Goal: Check status: Check status

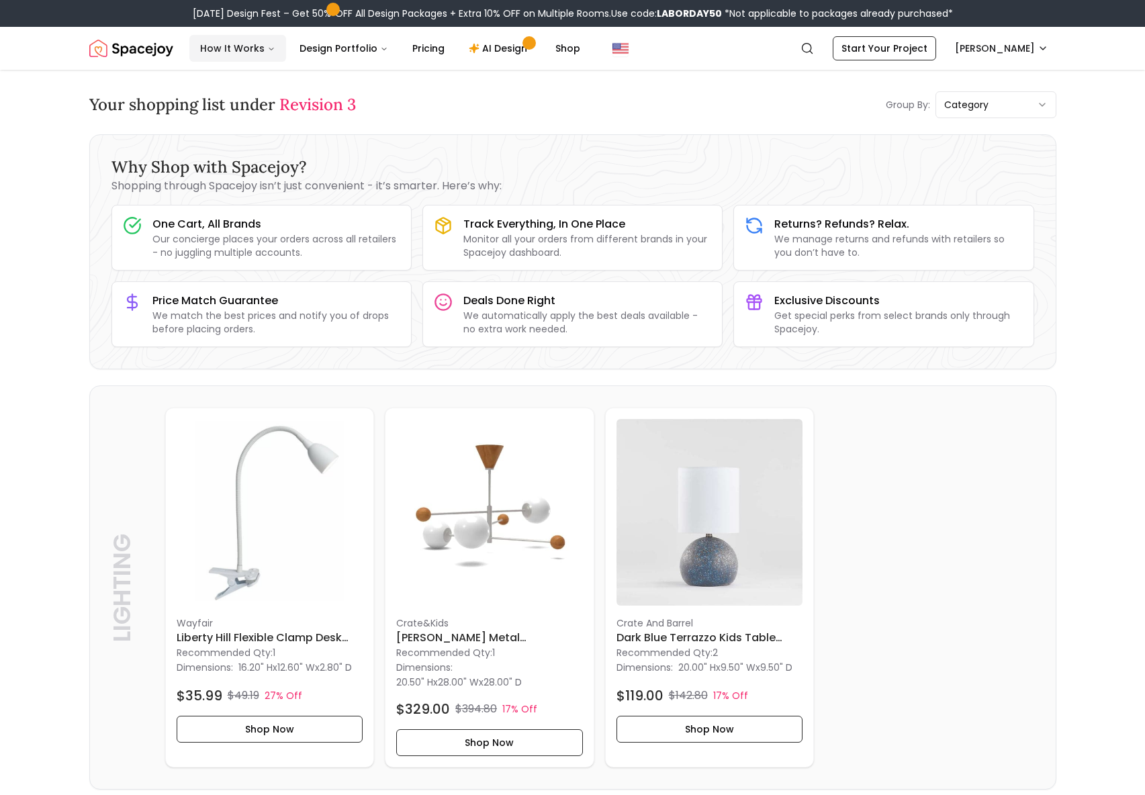
click at [229, 40] on button "How It Works" at bounding box center [237, 48] width 97 height 27
click at [142, 50] on img "Spacejoy" at bounding box center [131, 48] width 84 height 27
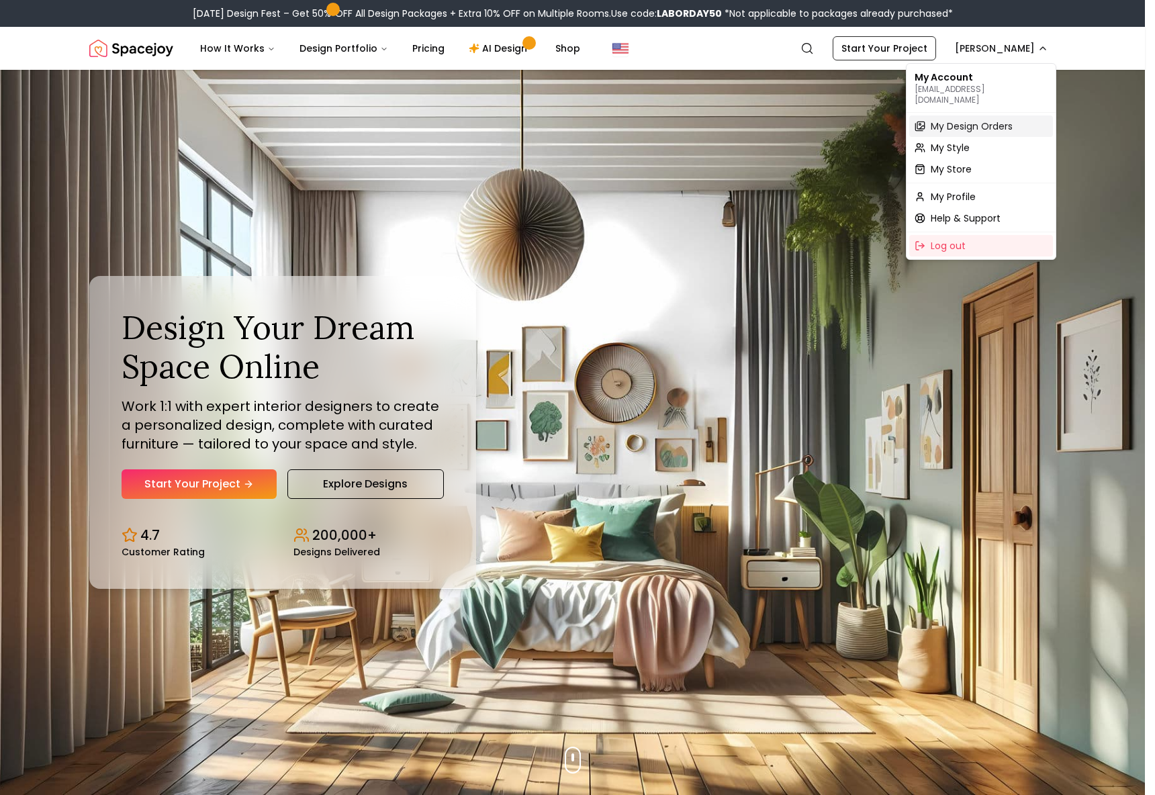
click at [982, 120] on span "My Design Orders" at bounding box center [972, 126] width 82 height 13
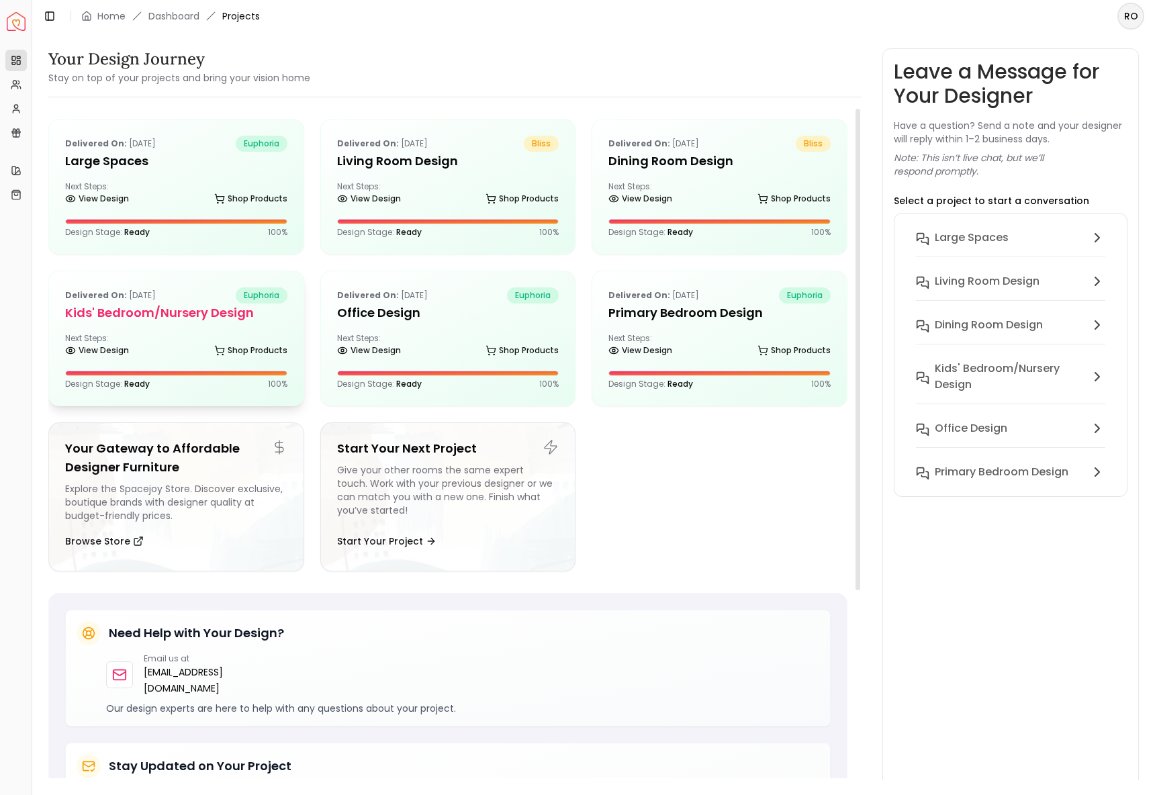
click at [216, 295] on div "Delivered on: [DATE] euphoria" at bounding box center [176, 295] width 222 height 16
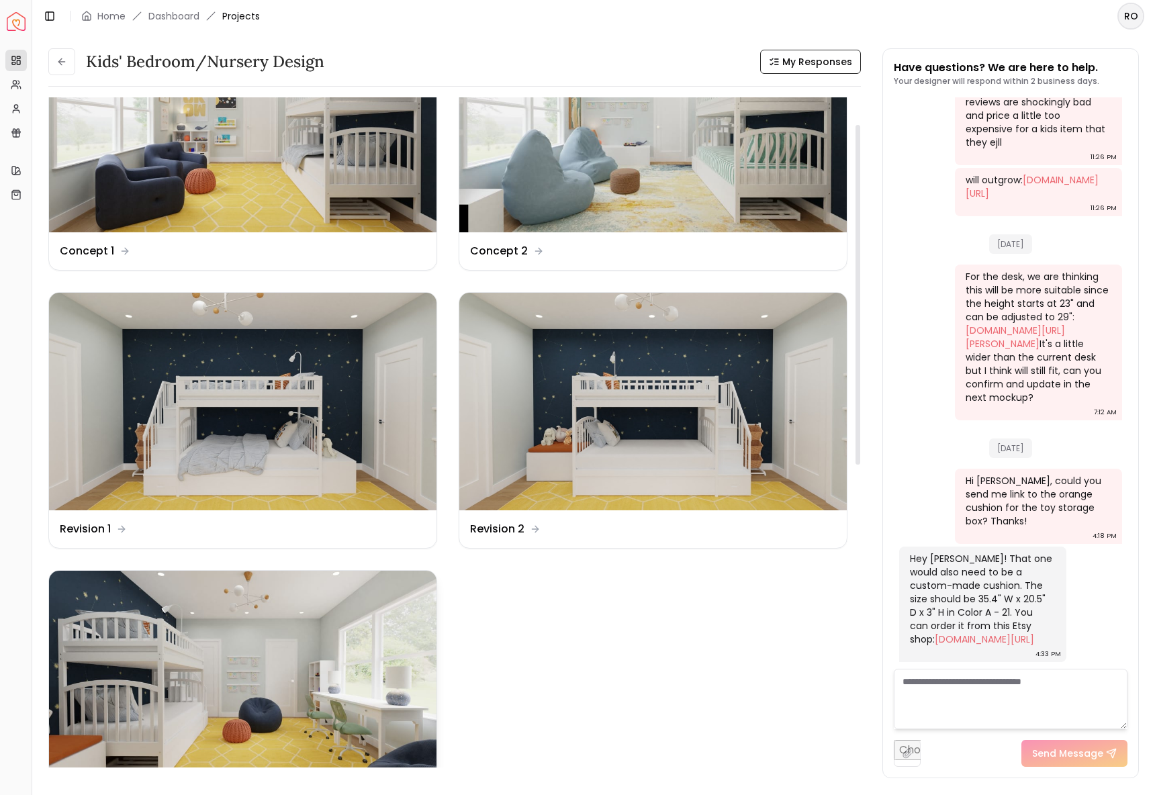
scroll to position [124, 0]
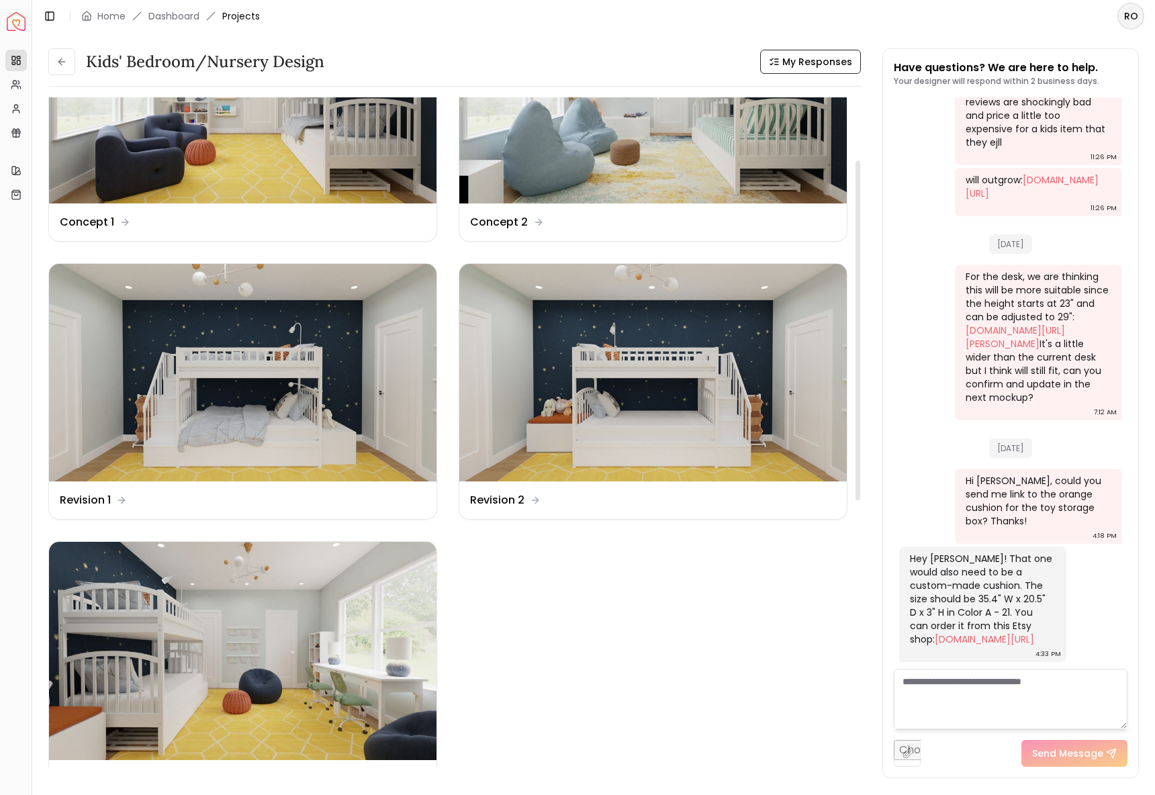
click at [281, 642] on img at bounding box center [242, 651] width 387 height 218
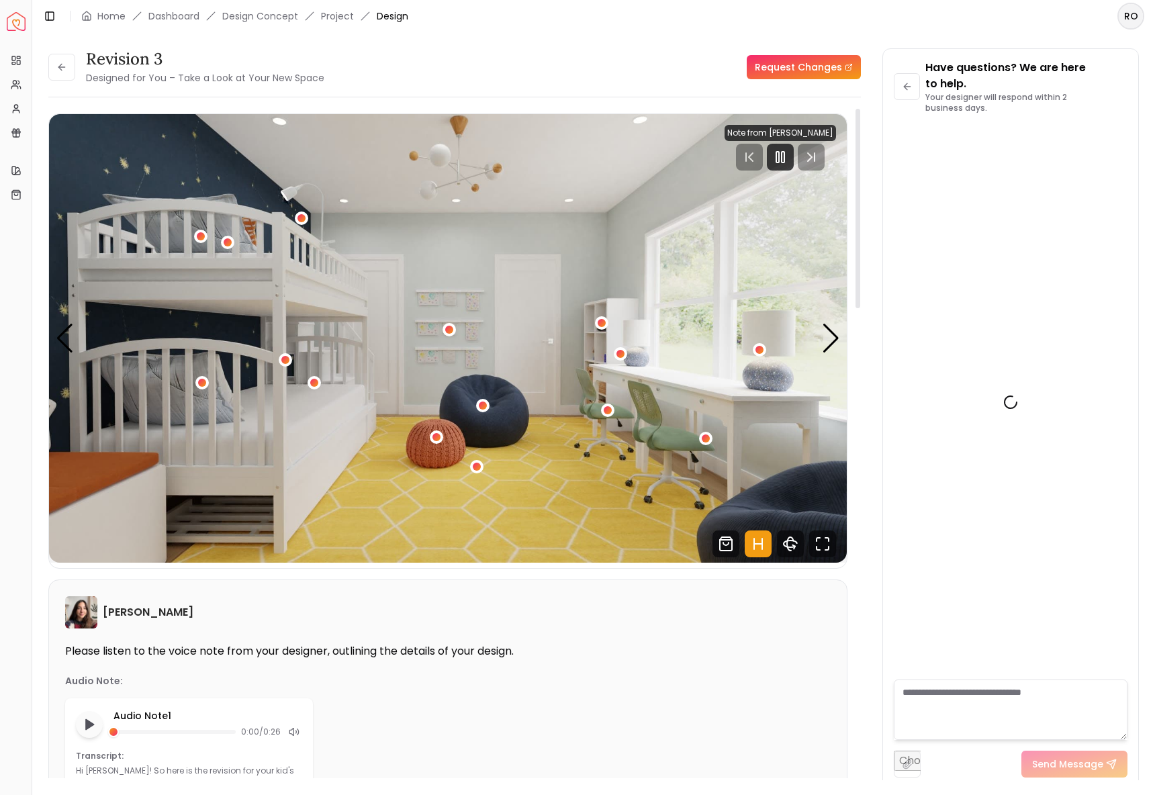
scroll to position [3074, 0]
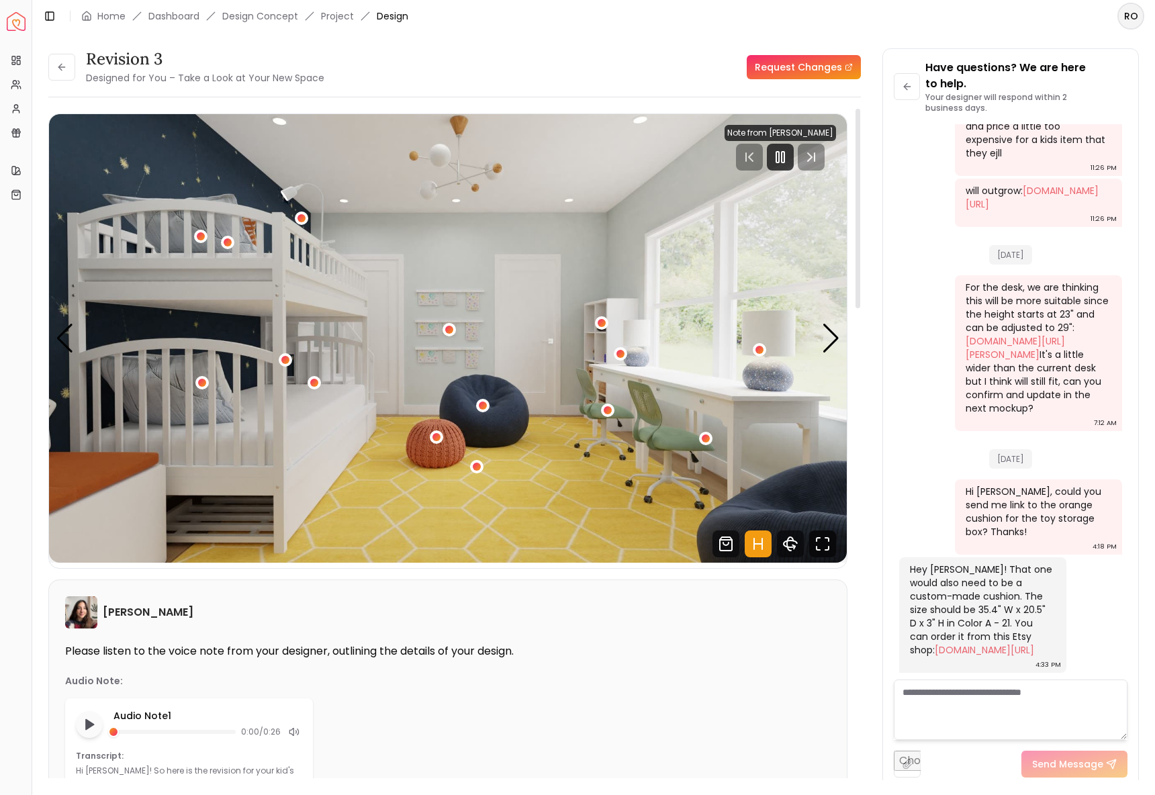
click at [826, 549] on icon "Fullscreen" at bounding box center [826, 548] width 3 height 3
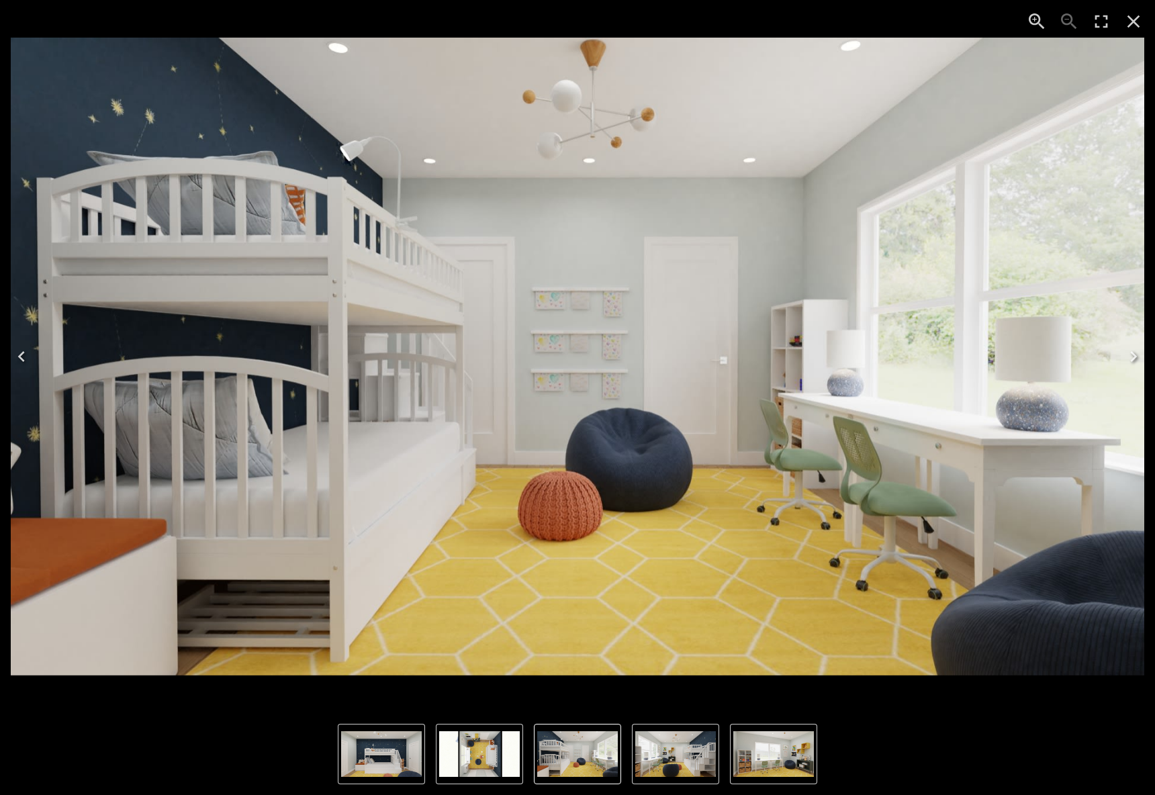
click at [1141, 355] on icon "Next" at bounding box center [1133, 356] width 21 height 21
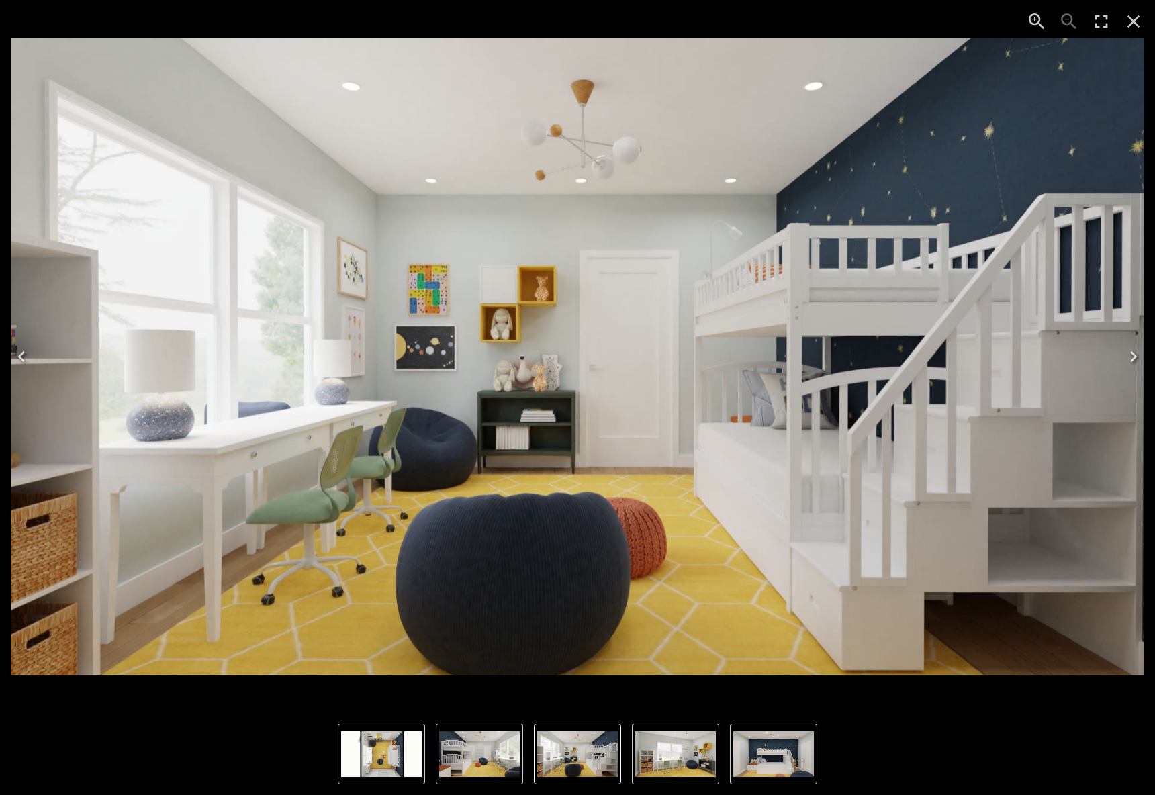
click at [1140, 355] on icon "Next" at bounding box center [1133, 356] width 21 height 21
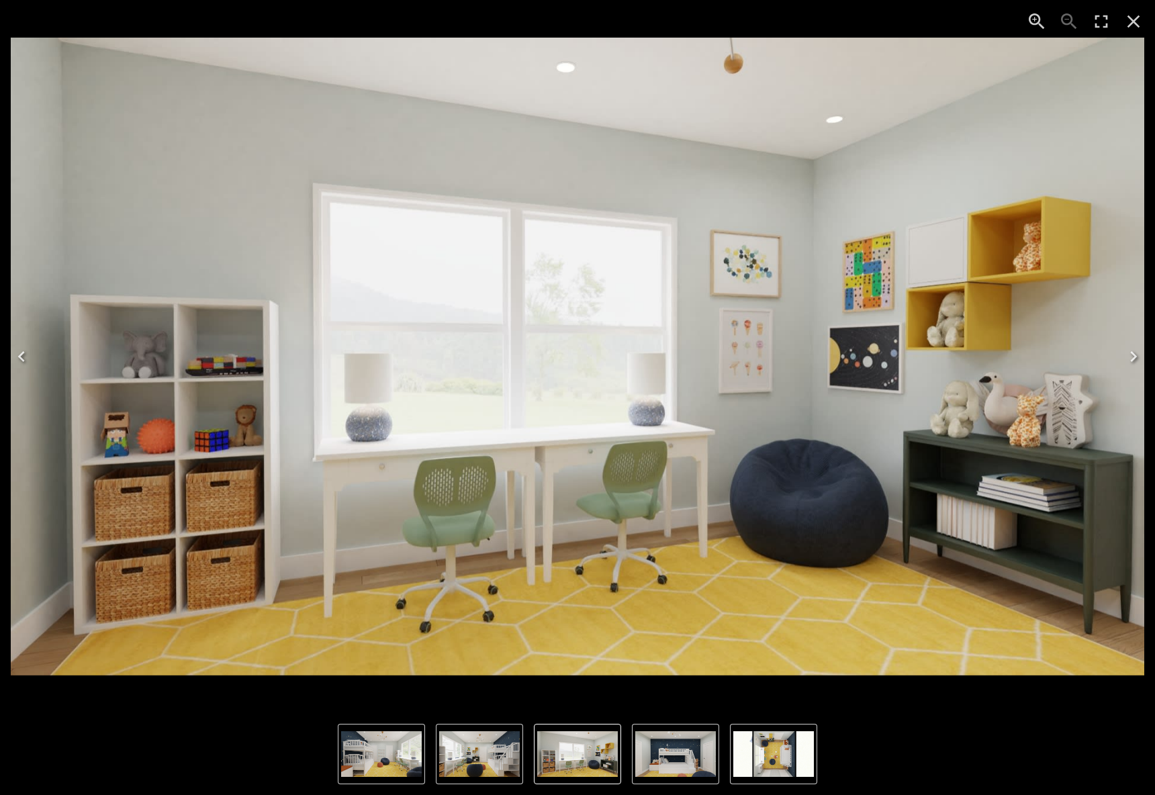
click at [1136, 345] on button "Next" at bounding box center [1133, 357] width 43 height 54
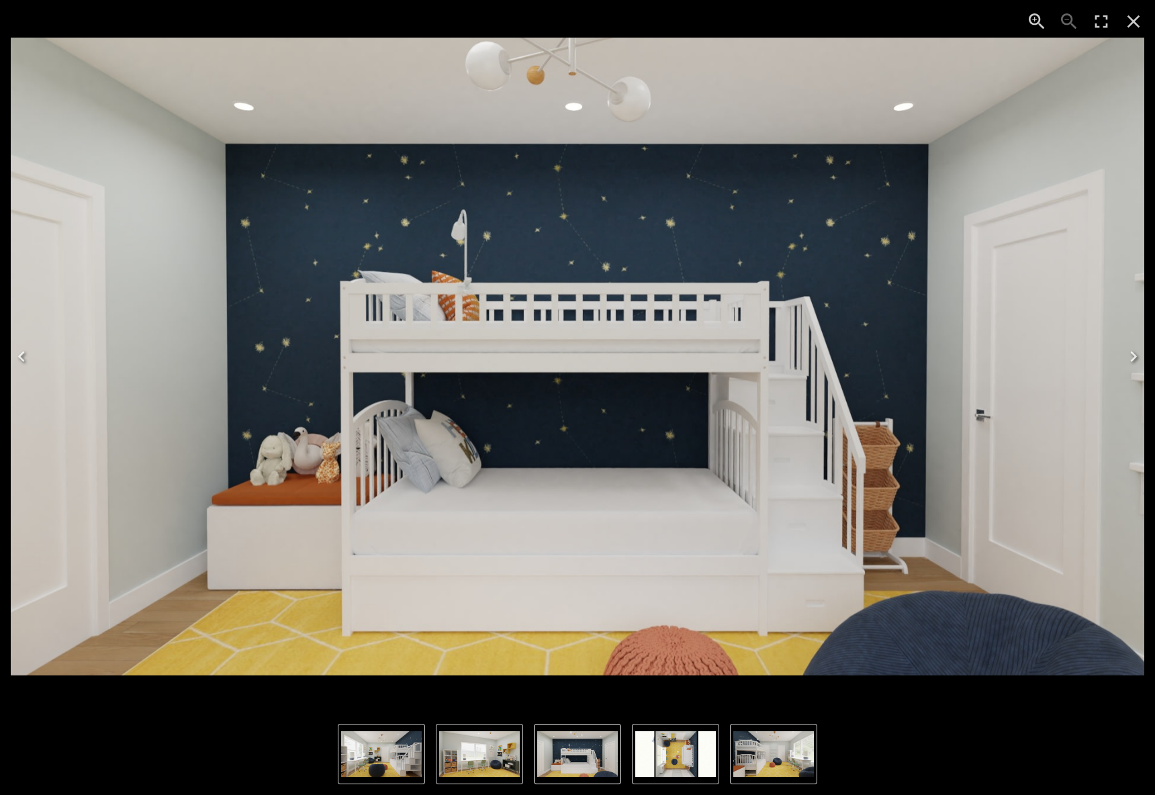
click at [1136, 345] on button "Next" at bounding box center [1133, 357] width 43 height 54
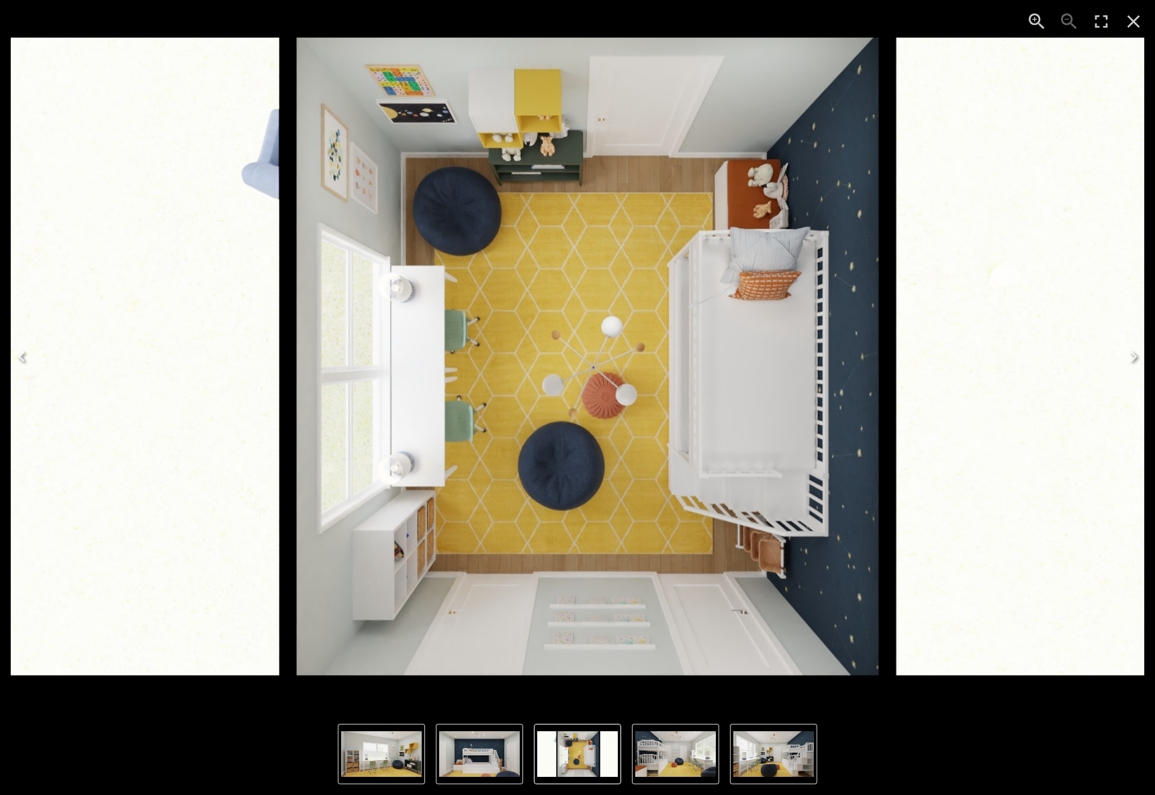
click at [1136, 345] on button "Next" at bounding box center [1133, 357] width 43 height 54
